Goal: Task Accomplishment & Management: Use online tool/utility

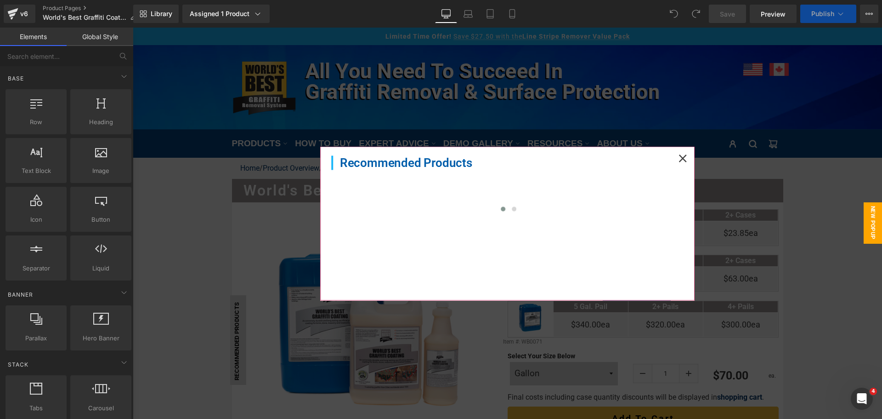
click at [679, 158] on icon at bounding box center [683, 158] width 8 height 8
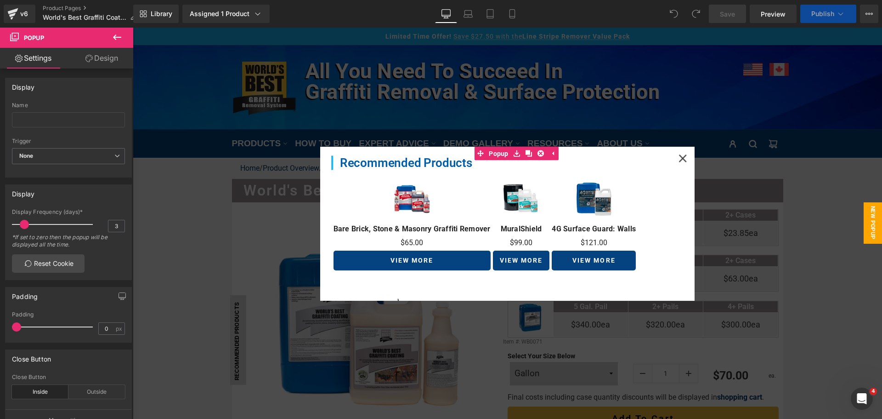
scroll to position [230, 0]
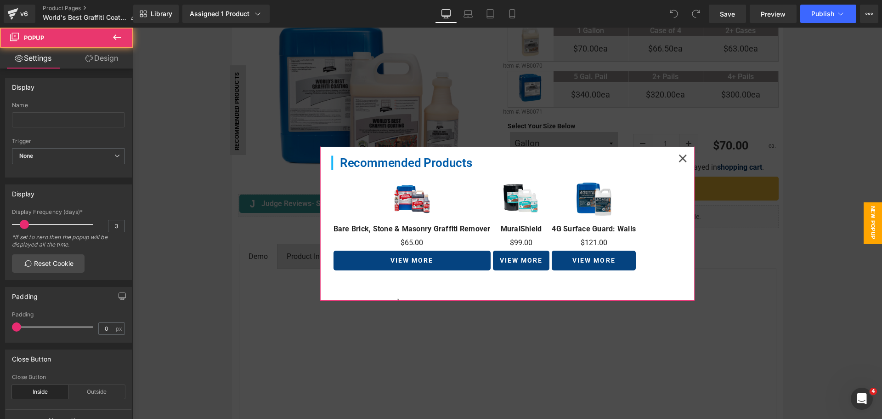
click at [679, 162] on icon at bounding box center [683, 158] width 8 height 8
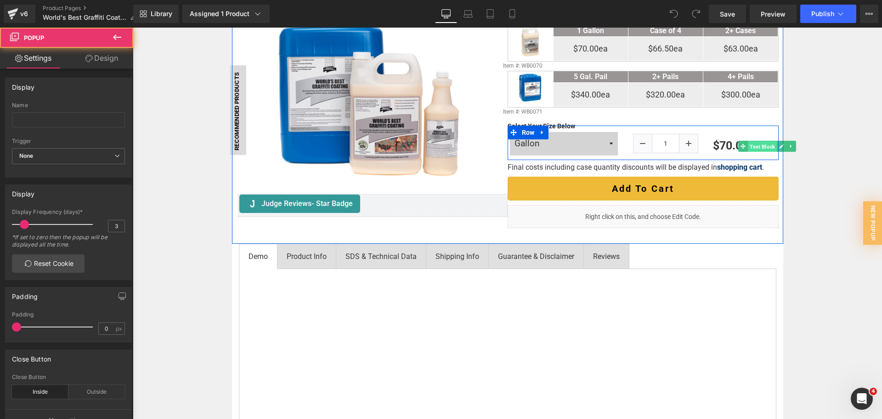
click at [768, 143] on span "Text Block" at bounding box center [762, 146] width 29 height 11
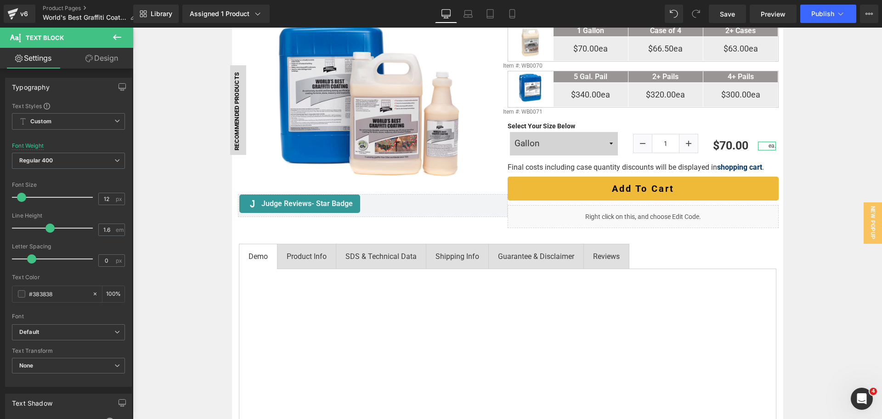
click at [112, 65] on link "Design" at bounding box center [101, 58] width 67 height 21
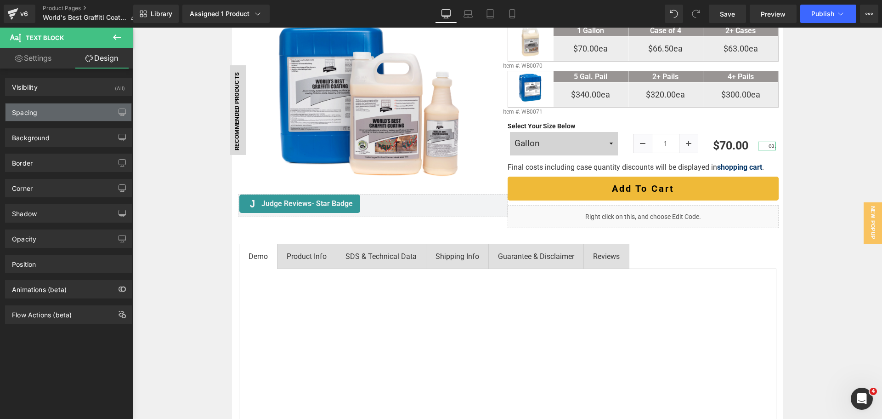
click at [78, 107] on div "Spacing" at bounding box center [69, 111] width 126 height 17
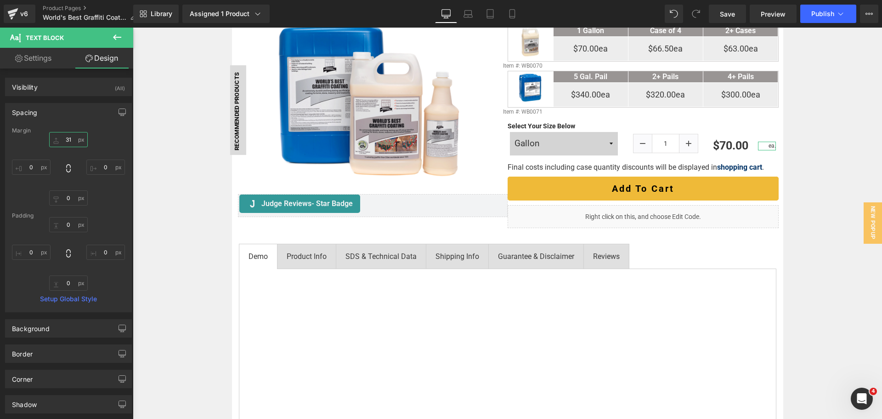
click at [73, 139] on input "31" at bounding box center [68, 139] width 39 height 15
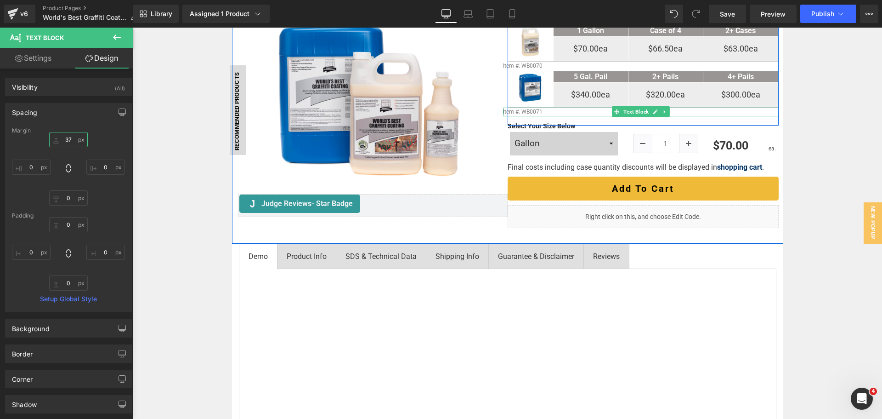
type input "38"
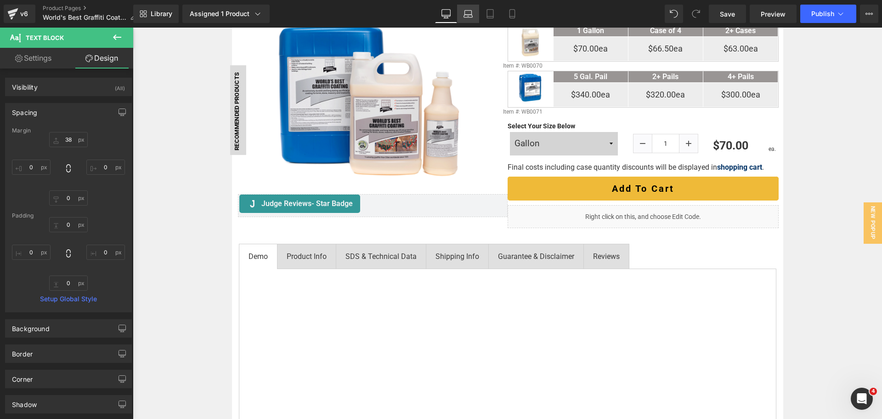
click at [475, 11] on link "Laptop" at bounding box center [468, 14] width 22 height 18
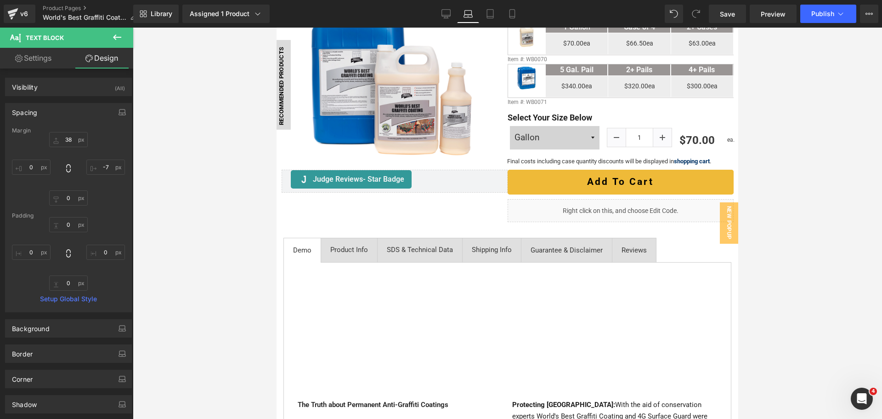
scroll to position [221, 0]
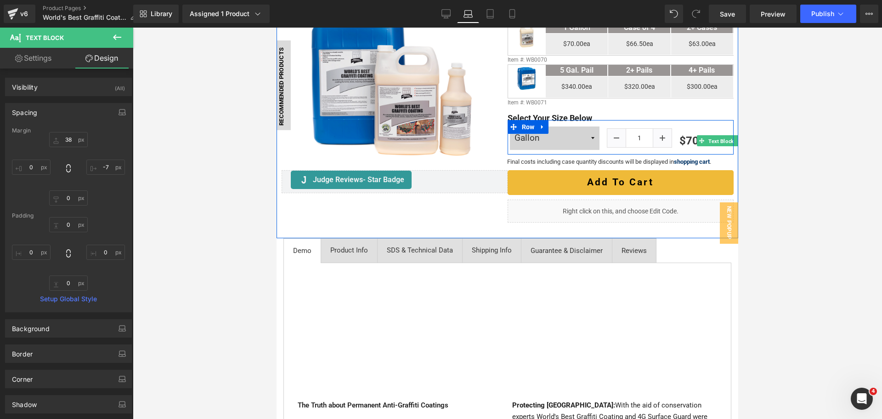
click at [723, 147] on span "Text Block" at bounding box center [721, 141] width 29 height 11
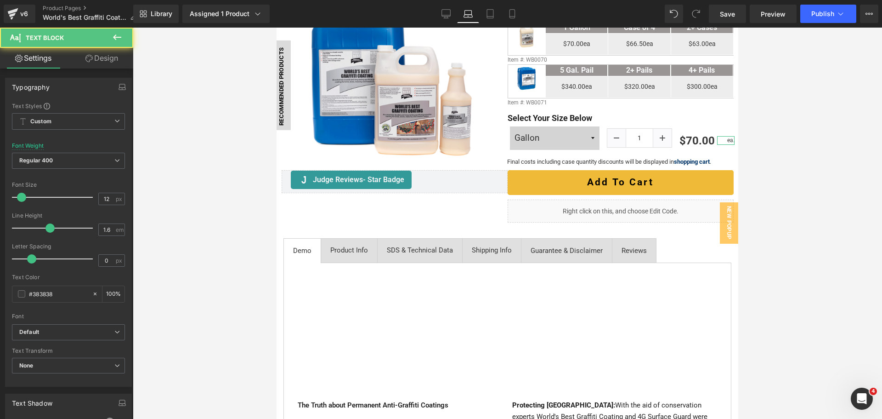
click at [94, 59] on link "Design" at bounding box center [101, 58] width 67 height 21
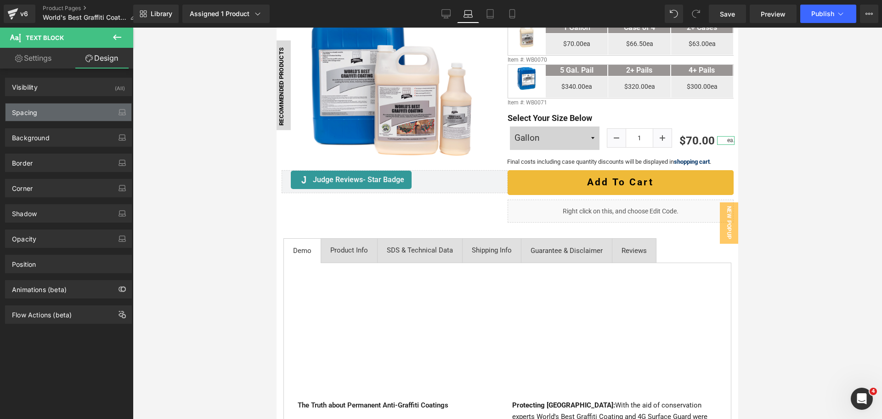
click at [56, 103] on div "Spacing" at bounding box center [69, 111] width 126 height 17
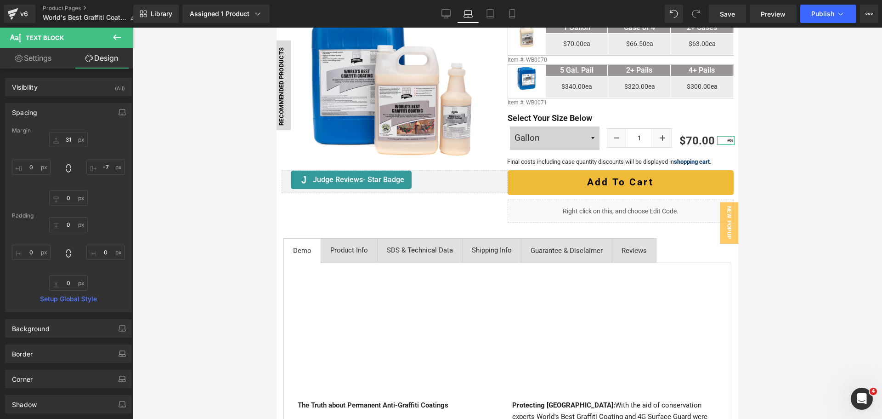
click at [68, 148] on div "31 -7 0 0" at bounding box center [68, 169] width 113 height 74
click at [69, 144] on input "31" at bounding box center [68, 139] width 39 height 15
click at [489, 18] on link "Tablet" at bounding box center [490, 14] width 22 height 18
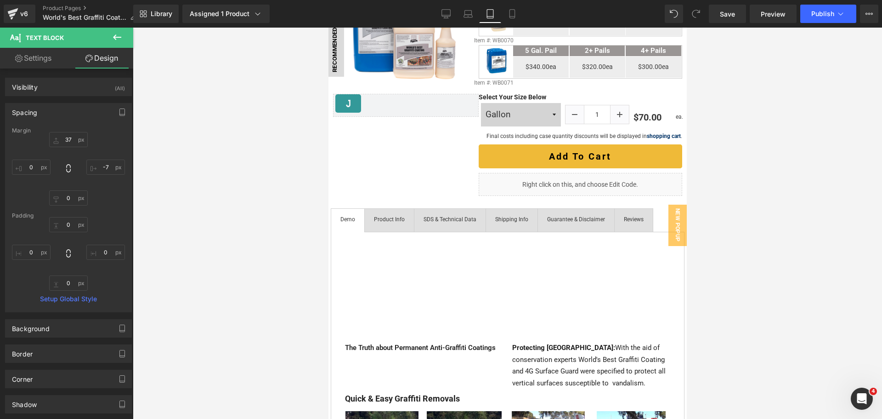
scroll to position [178, 0]
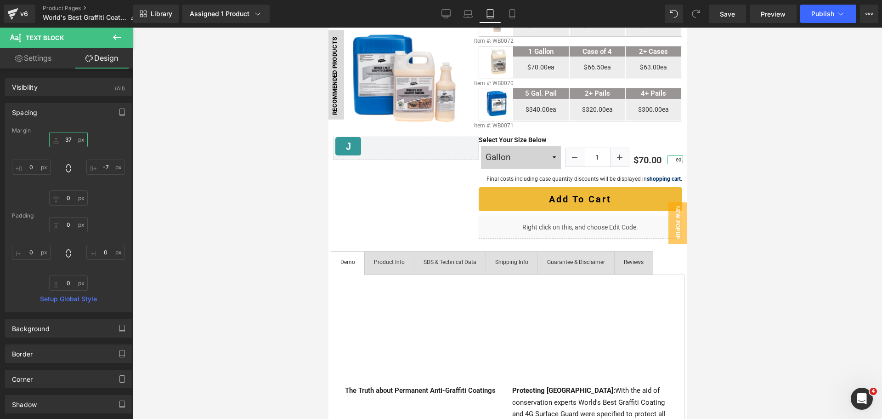
click at [68, 139] on input "37" at bounding box center [68, 139] width 39 height 15
type input "36"
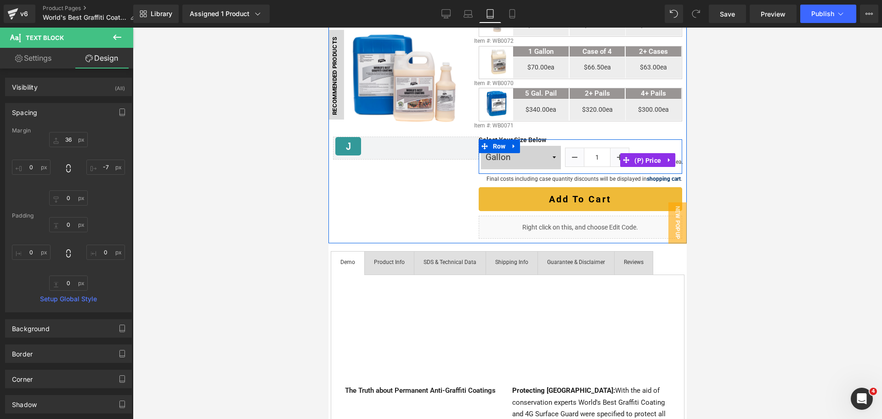
click at [640, 160] on span "(P) Price" at bounding box center [647, 160] width 31 height 14
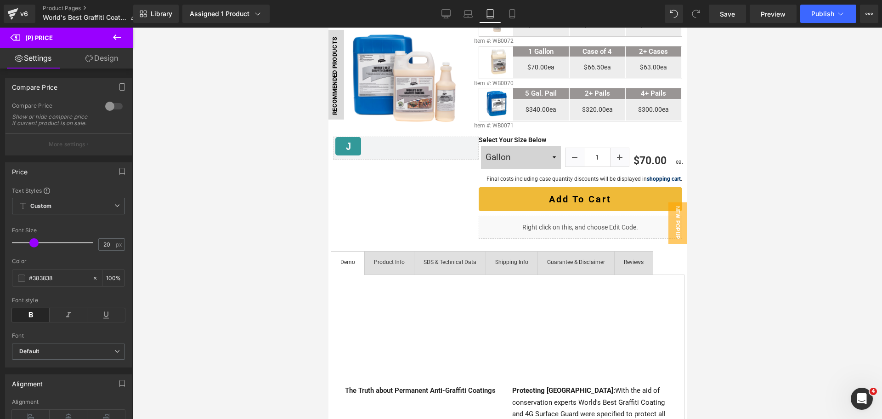
click at [34, 247] on span at bounding box center [33, 242] width 9 height 9
drag, startPoint x: 503, startPoint y: 14, endPoint x: 184, endPoint y: 71, distance: 323.9
click at [503, 14] on link "Mobile" at bounding box center [512, 14] width 22 height 18
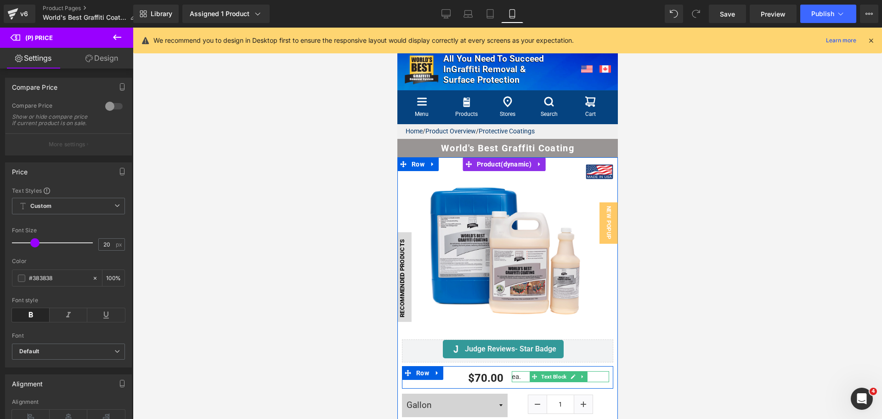
click at [511, 371] on p "ea." at bounding box center [559, 376] width 97 height 11
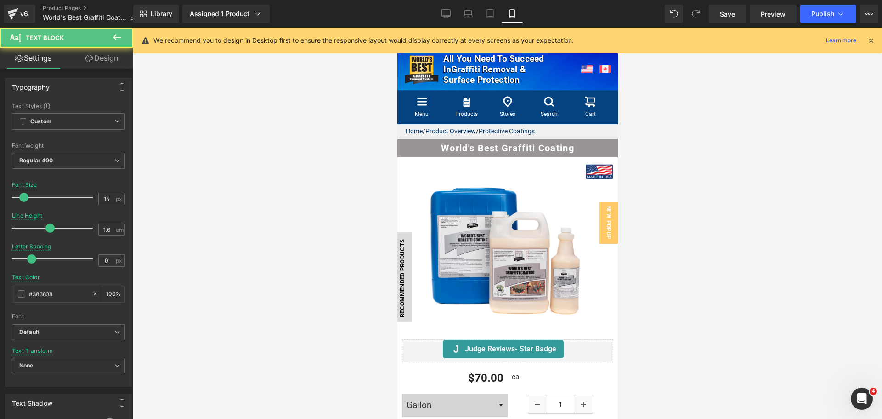
click at [117, 61] on link "Design" at bounding box center [101, 58] width 67 height 21
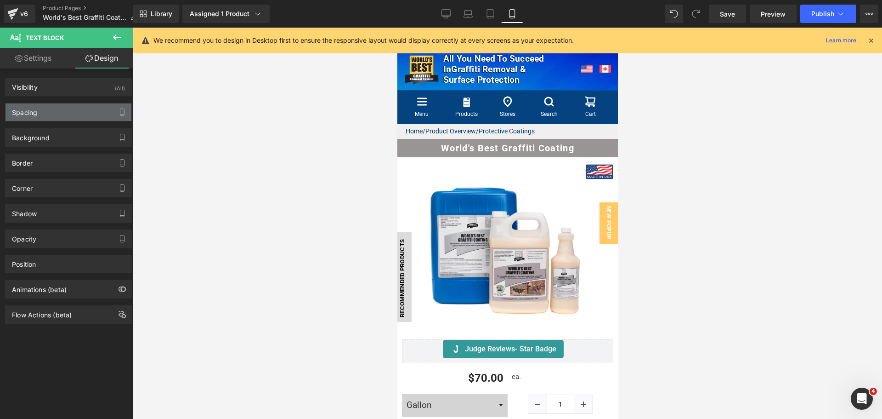
click at [62, 110] on div "Spacing" at bounding box center [69, 111] width 126 height 17
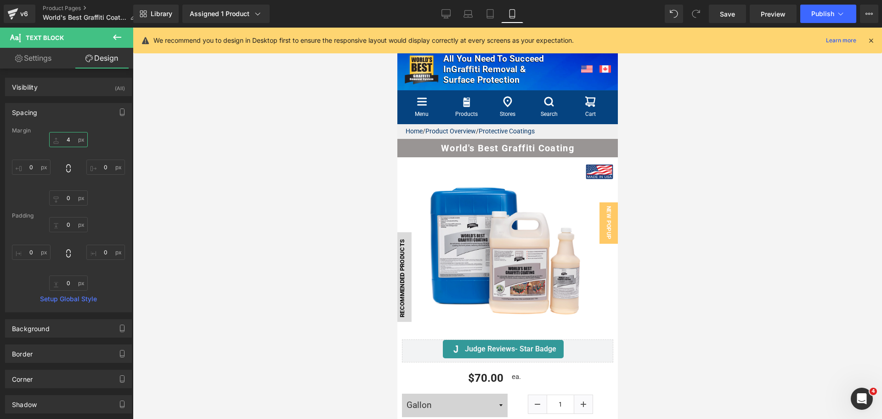
click at [69, 136] on input "4" at bounding box center [68, 139] width 39 height 15
type input "9"
click at [825, 11] on span "Publish" at bounding box center [822, 13] width 23 height 7
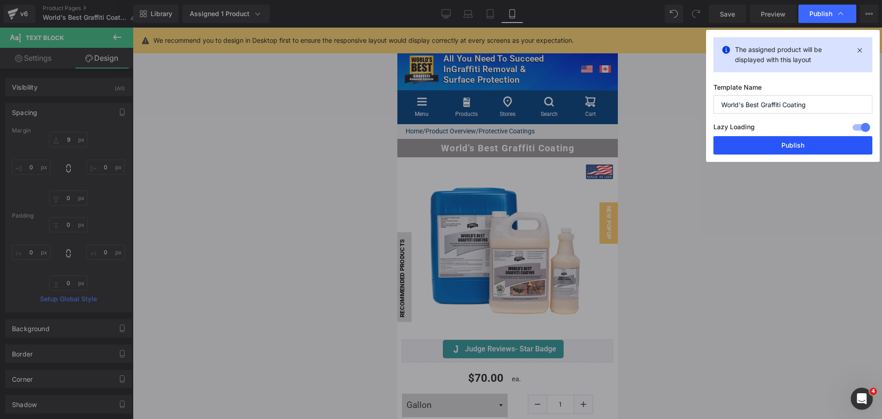
click at [832, 139] on button "Publish" at bounding box center [792, 145] width 159 height 18
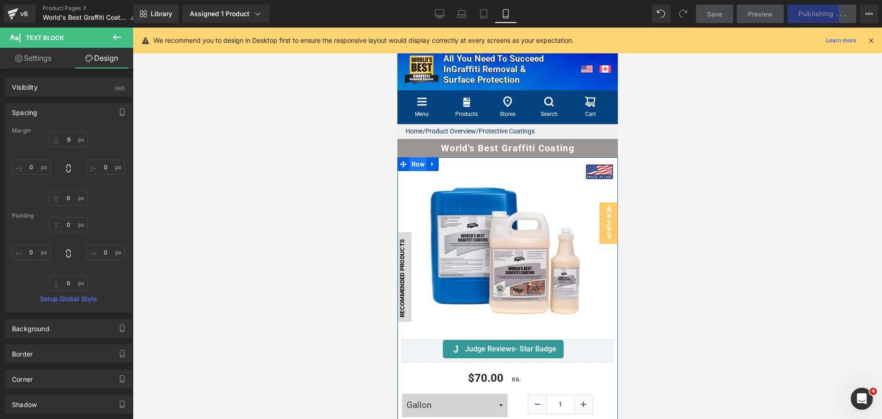
click at [418, 165] on span "Row" at bounding box center [417, 164] width 17 height 14
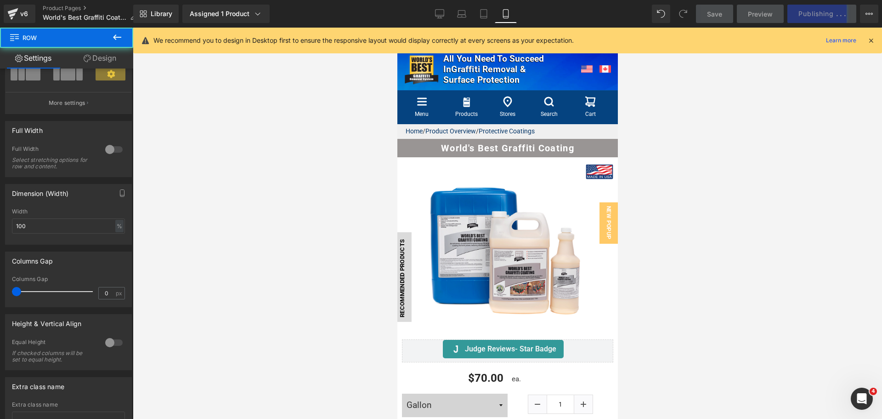
scroll to position [92, 0]
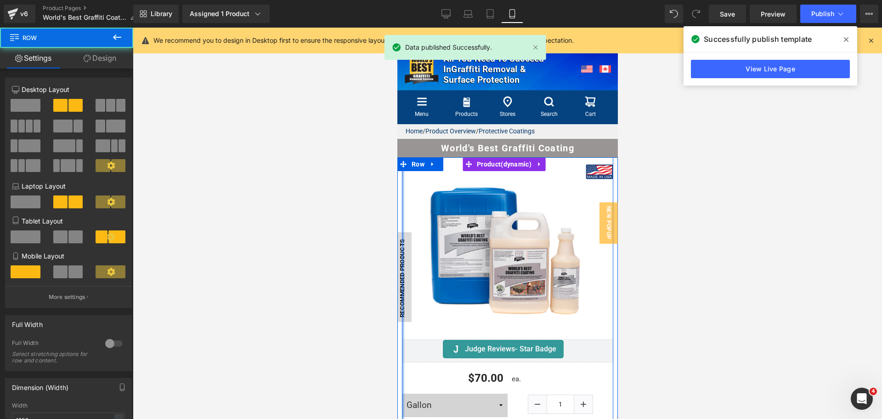
click at [403, 200] on div at bounding box center [403, 391] width 2 height 469
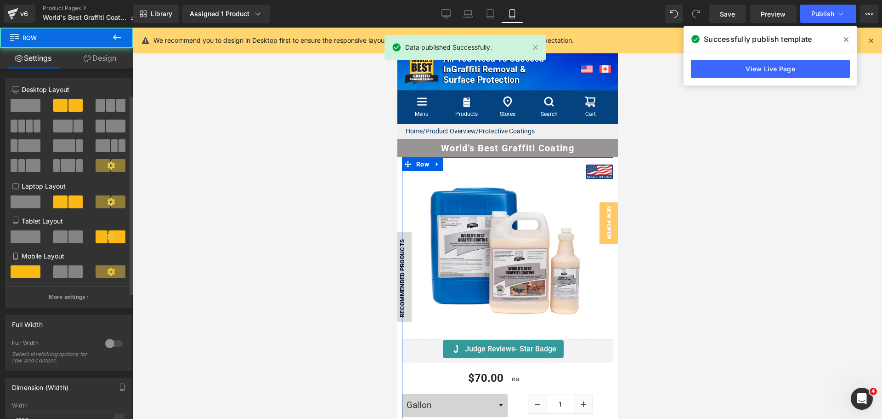
scroll to position [138, 0]
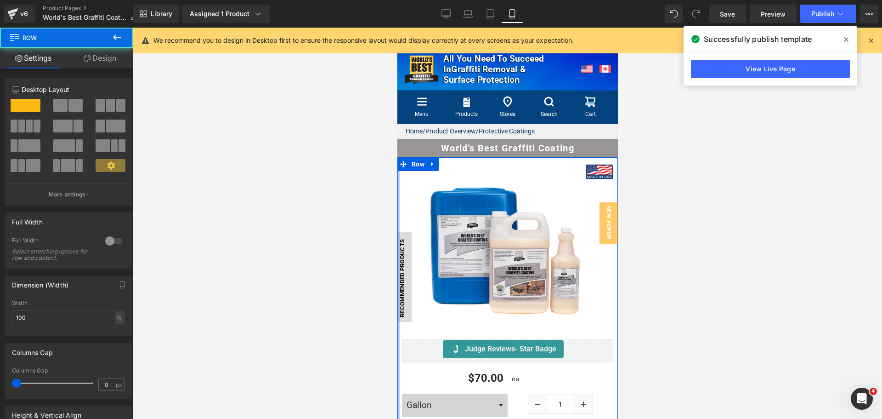
click at [398, 333] on div at bounding box center [398, 392] width 2 height 471
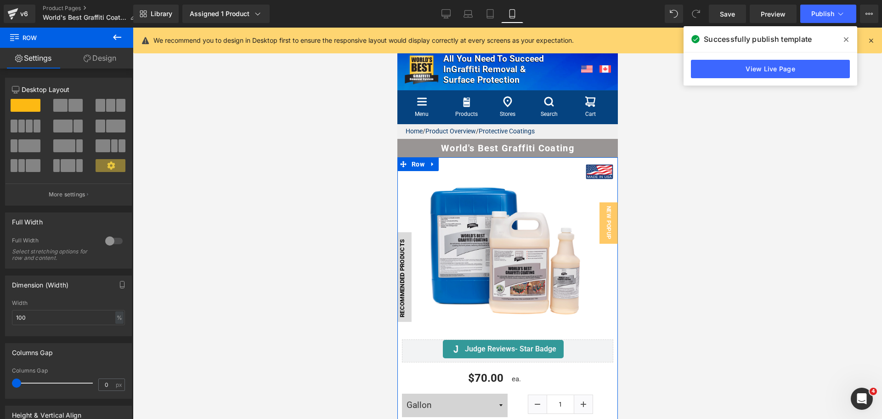
click at [108, 57] on link "Design" at bounding box center [100, 58] width 67 height 21
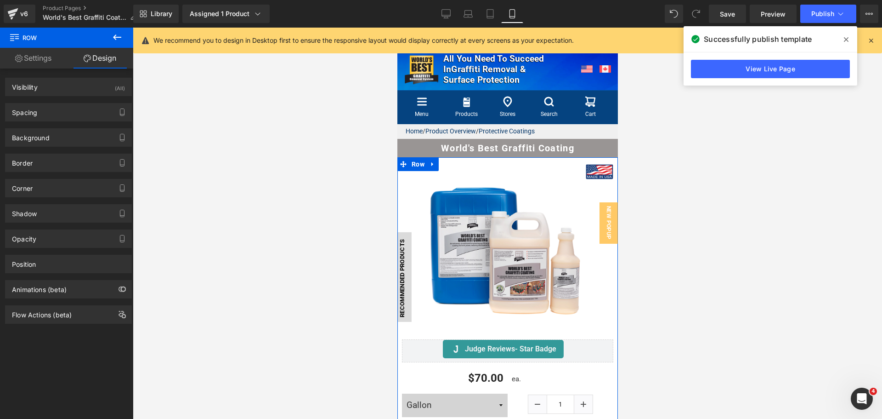
click at [63, 123] on div "Background Color & Image color Color #ffffff 100 % Image Replace Image Upload i…" at bounding box center [68, 133] width 137 height 25
click at [65, 110] on div "Spacing" at bounding box center [69, 111] width 126 height 17
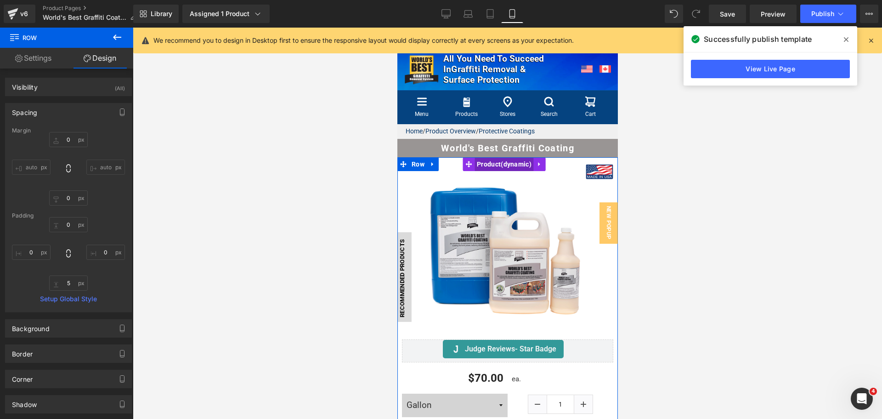
click at [483, 169] on span "Product" at bounding box center [503, 164] width 59 height 14
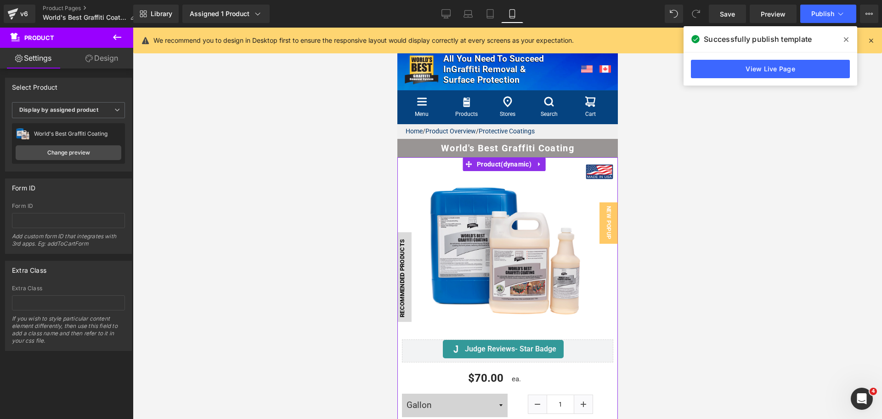
click at [120, 60] on link "Design" at bounding box center [101, 58] width 67 height 21
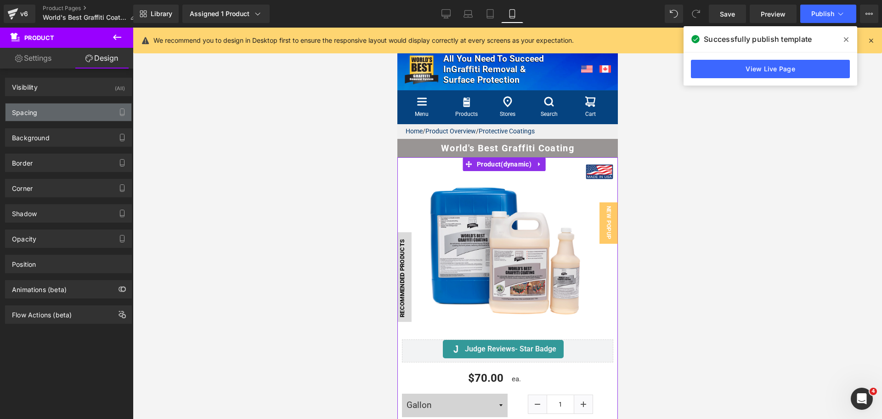
click at [61, 116] on div "Spacing" at bounding box center [69, 111] width 126 height 17
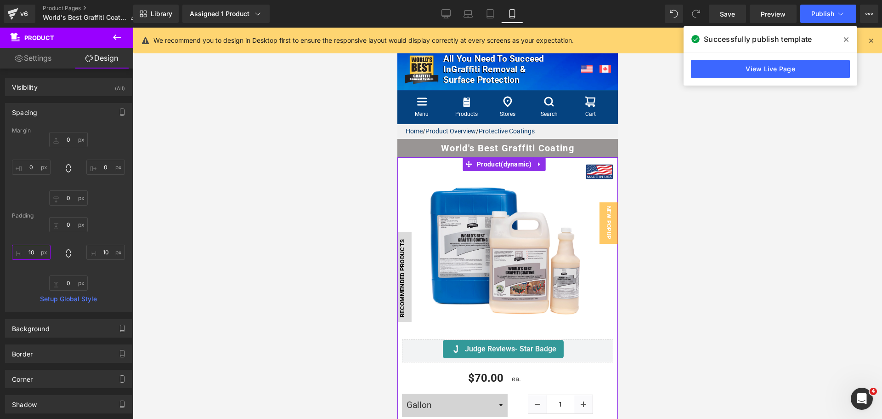
click at [28, 255] on input "text" at bounding box center [31, 251] width 39 height 15
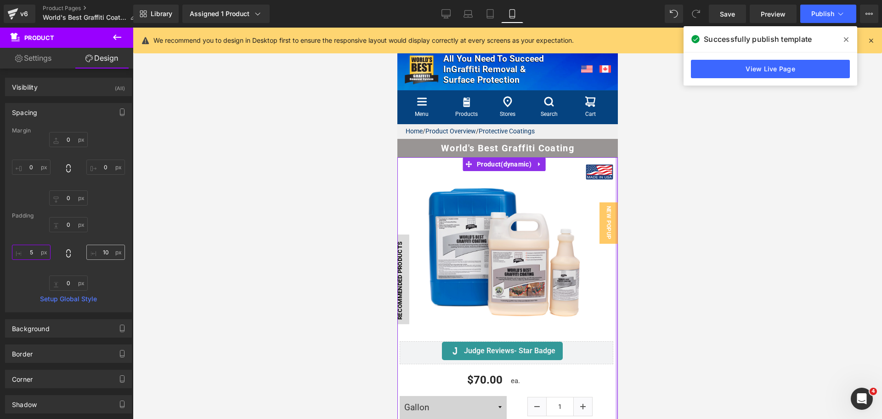
type input "5"
click at [102, 252] on input "text" at bounding box center [105, 251] width 39 height 15
type input "5"
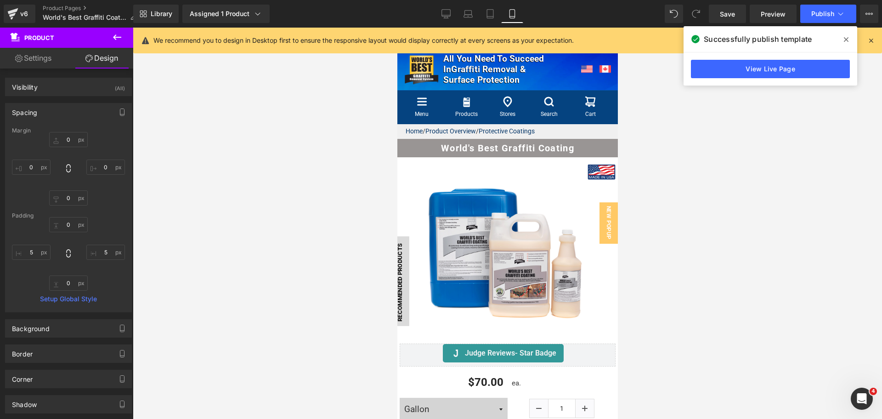
click at [308, 262] on div at bounding box center [507, 223] width 749 height 391
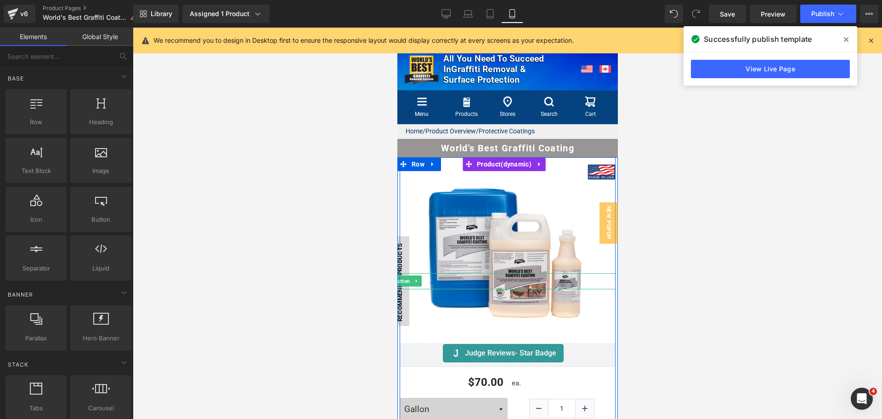
click at [402, 249] on link "Recommended Products" at bounding box center [401, 281] width 16 height 90
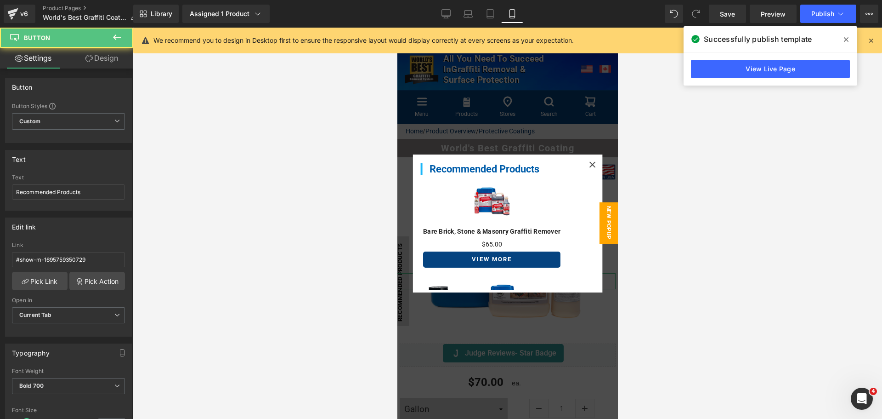
click at [103, 58] on link "Design" at bounding box center [101, 58] width 67 height 21
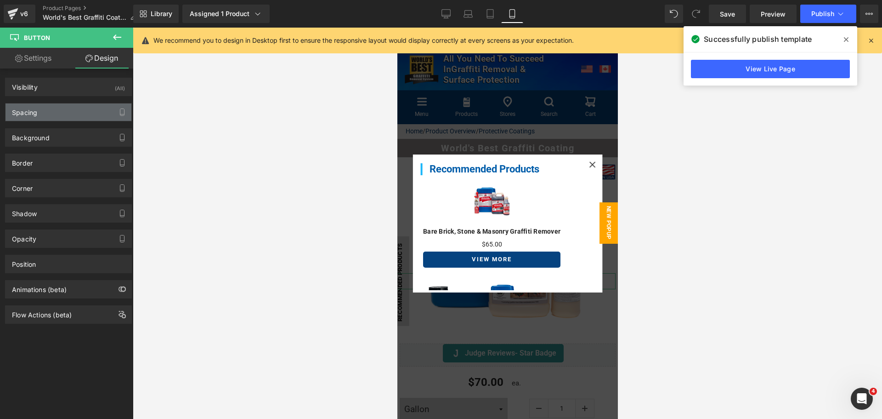
click at [71, 108] on div "Spacing" at bounding box center [69, 111] width 126 height 17
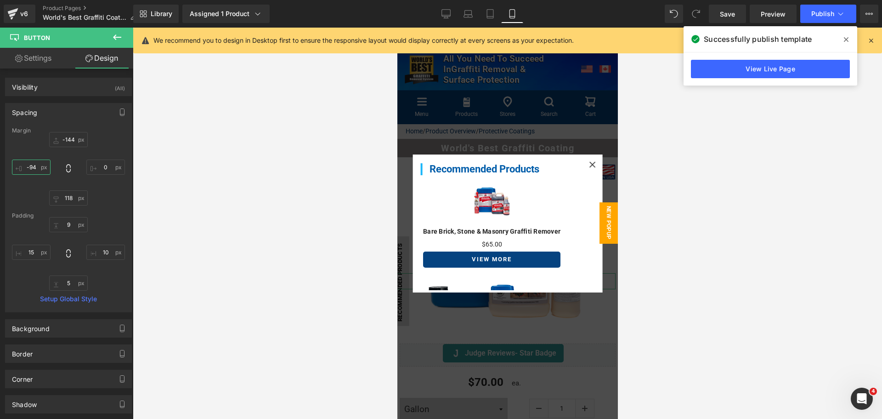
click at [31, 172] on input "-94" at bounding box center [31, 166] width 39 height 15
type input "-88"
click at [583, 160] on div at bounding box center [591, 164] width 17 height 17
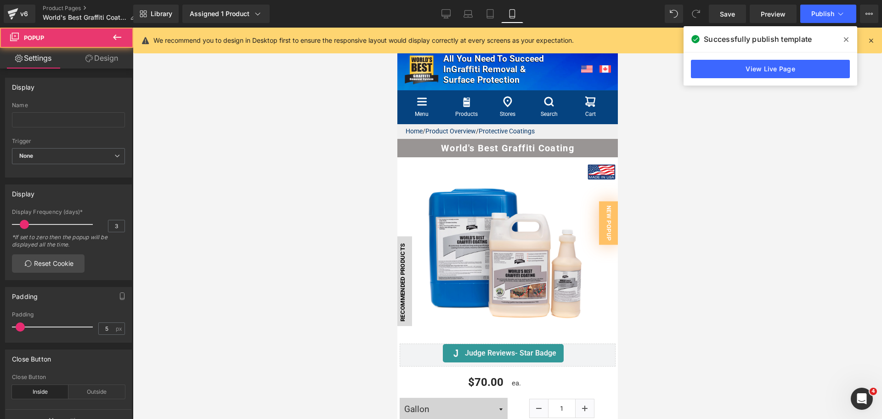
click at [717, 249] on div at bounding box center [507, 223] width 749 height 391
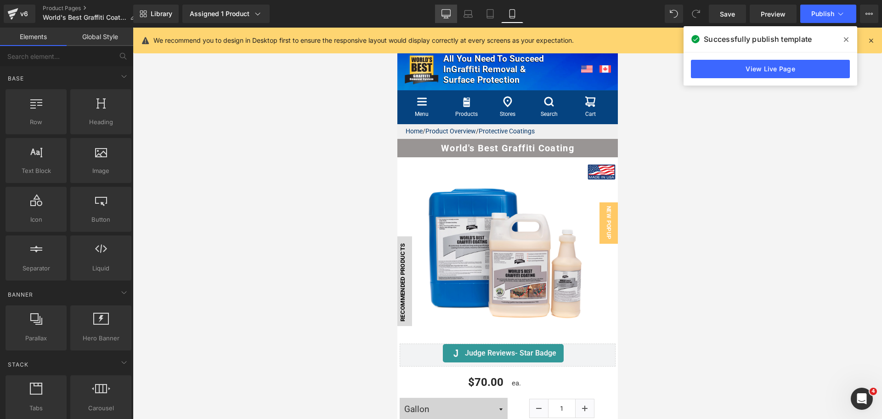
click at [445, 11] on icon at bounding box center [445, 13] width 9 height 9
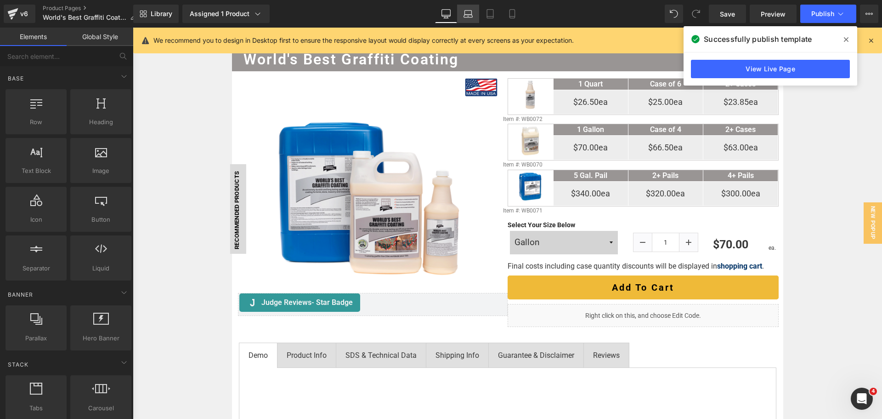
click at [460, 11] on link "Laptop" at bounding box center [468, 14] width 22 height 18
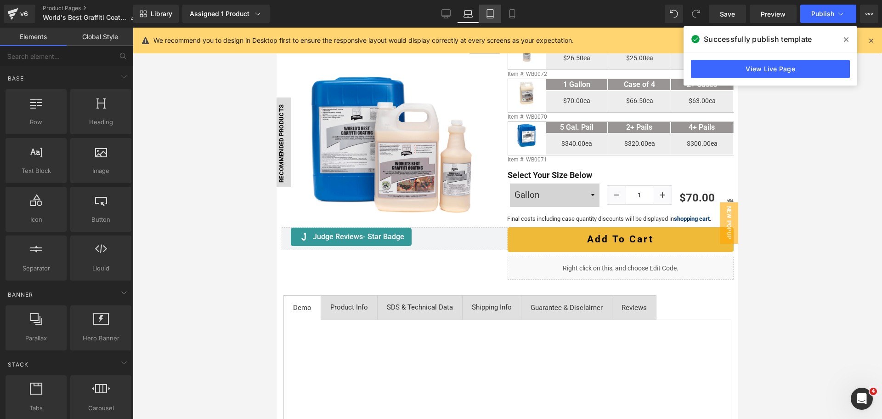
click at [492, 14] on icon at bounding box center [490, 13] width 9 height 9
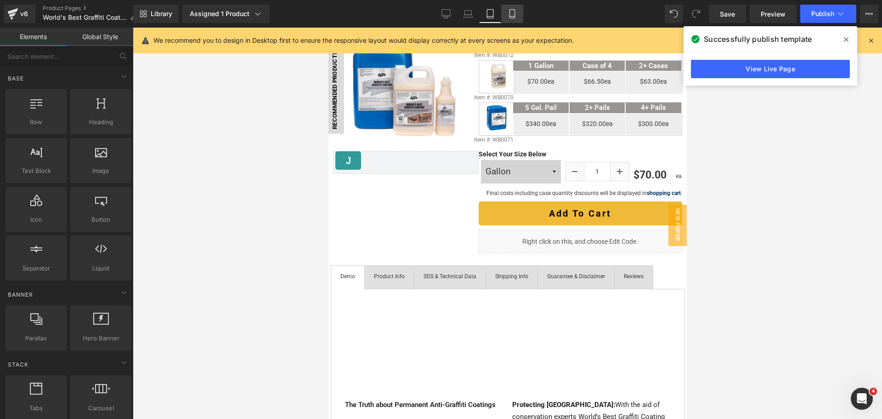
scroll to position [128, 0]
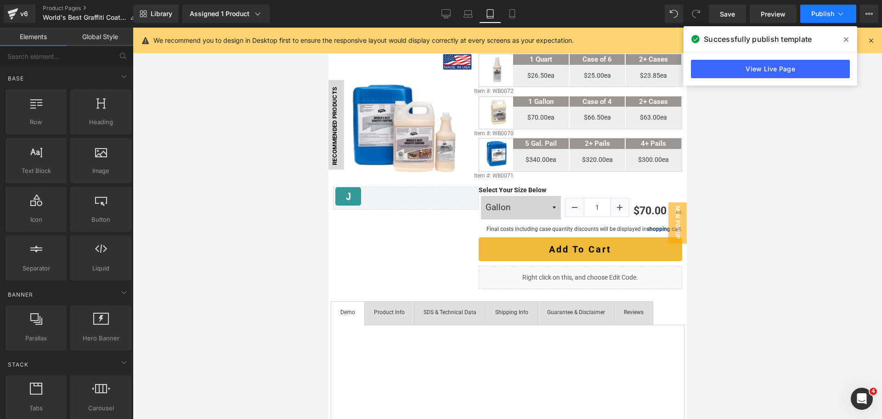
click at [823, 17] on button "Publish" at bounding box center [828, 14] width 56 height 18
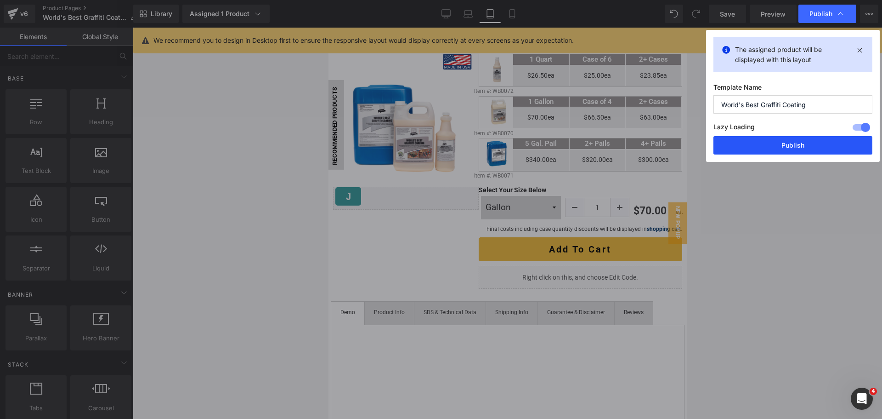
click at [768, 144] on button "Publish" at bounding box center [792, 145] width 159 height 18
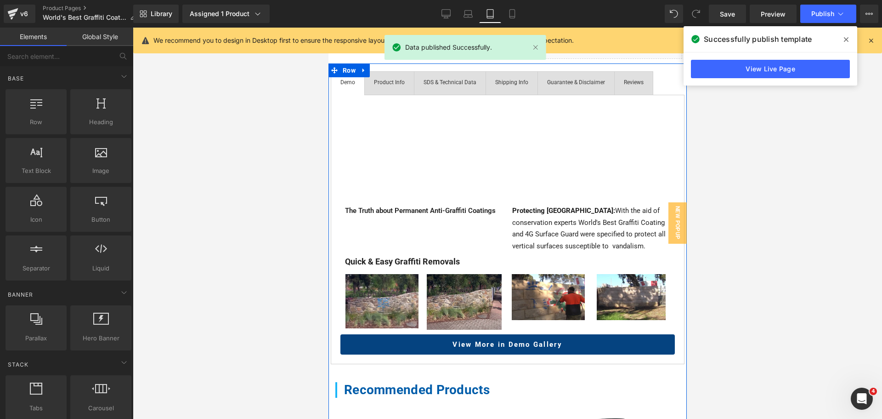
scroll to position [82, 0]
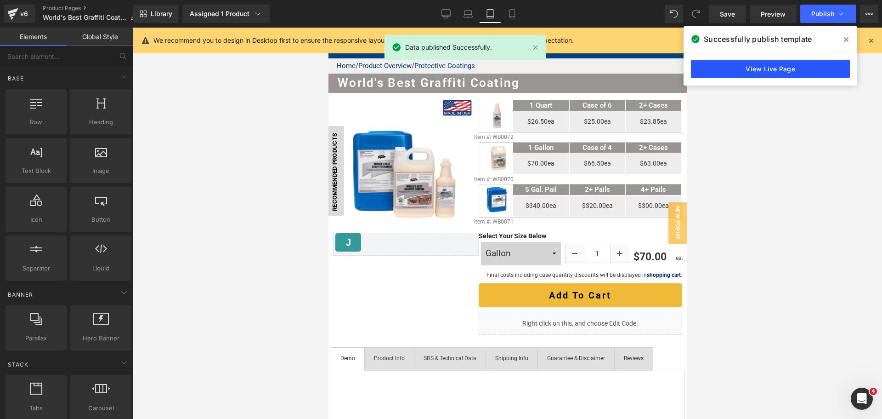
click at [731, 68] on link "View Live Page" at bounding box center [770, 69] width 159 height 18
